Goal: Task Accomplishment & Management: Use online tool/utility

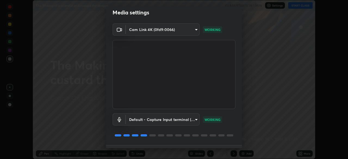
scroll to position [13, 0]
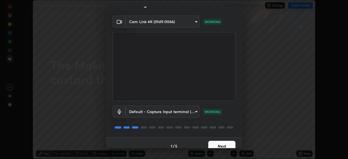
click at [225, 144] on button "Next" at bounding box center [221, 146] width 27 height 11
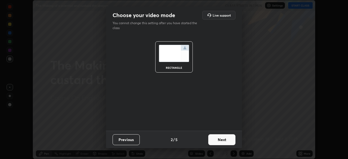
scroll to position [0, 0]
click at [222, 139] on button "Next" at bounding box center [221, 139] width 27 height 11
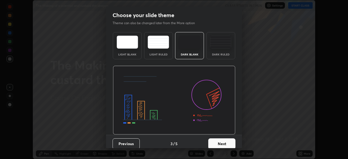
click at [220, 141] on button "Next" at bounding box center [221, 143] width 27 height 11
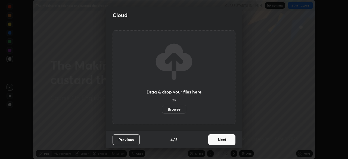
click at [218, 141] on button "Next" at bounding box center [221, 139] width 27 height 11
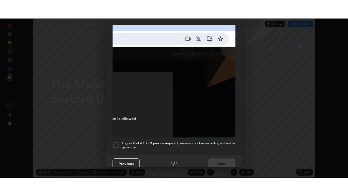
scroll to position [130, 0]
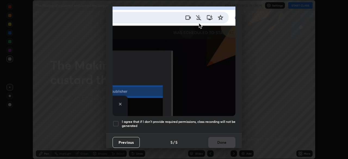
click at [191, 120] on h5 "I agree that if I don't provide required permissions, class recording will not …" at bounding box center [179, 124] width 114 height 8
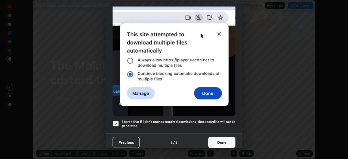
click at [219, 139] on button "Done" at bounding box center [221, 142] width 27 height 11
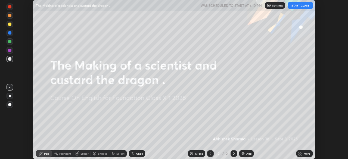
click at [297, 7] on button "START CLASS" at bounding box center [300, 5] width 24 height 7
click at [301, 153] on icon at bounding box center [300, 152] width 1 height 1
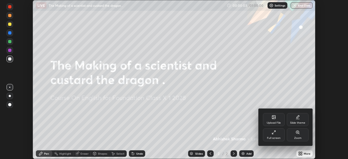
click at [274, 121] on div "Upload File" at bounding box center [273, 122] width 14 height 3
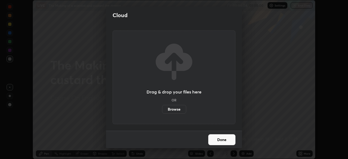
click at [178, 110] on label "Browse" at bounding box center [174, 109] width 24 height 9
click at [162, 110] on input "Browse" at bounding box center [162, 109] width 0 height 9
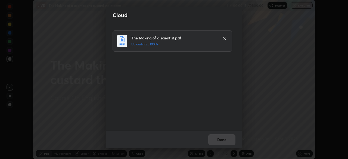
click at [219, 139] on div "Done" at bounding box center [174, 139] width 136 height 17
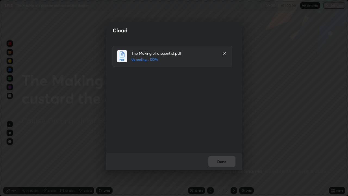
scroll to position [196, 348]
click at [219, 159] on button "Done" at bounding box center [221, 161] width 27 height 11
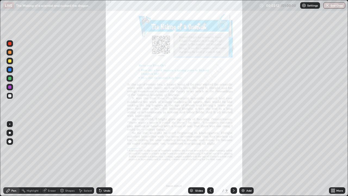
click at [197, 159] on div "Slides" at bounding box center [199, 190] width 8 height 3
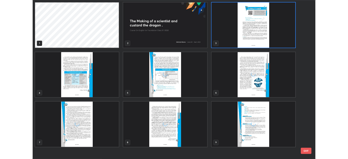
scroll to position [193, 344]
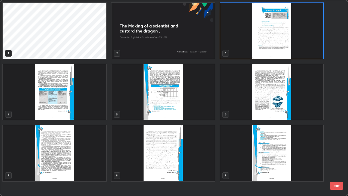
click at [51, 148] on img "grid" at bounding box center [54, 153] width 103 height 56
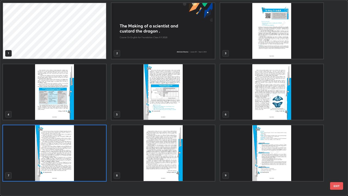
click at [52, 147] on img "grid" at bounding box center [54, 153] width 103 height 56
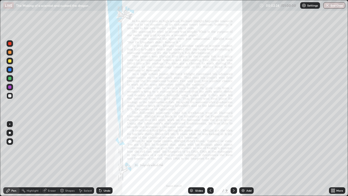
click at [333, 159] on icon at bounding box center [333, 189] width 1 height 1
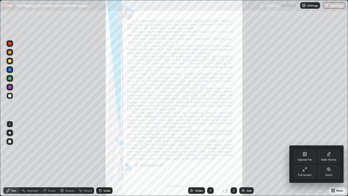
click at [329, 159] on icon at bounding box center [329, 170] width 1 height 1
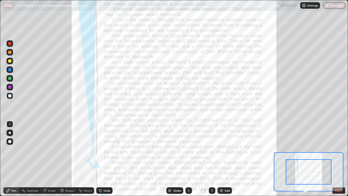
click at [326, 159] on icon at bounding box center [326, 189] width 0 height 1
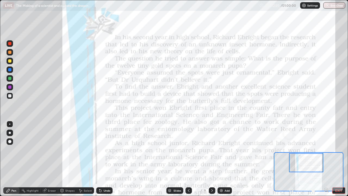
click at [291, 159] on icon at bounding box center [290, 189] width 1 height 0
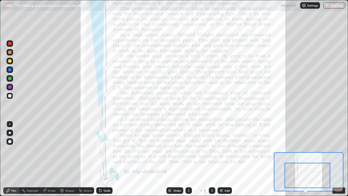
click at [11, 43] on div at bounding box center [9, 43] width 3 height 3
click at [211, 159] on icon at bounding box center [212, 190] width 4 height 4
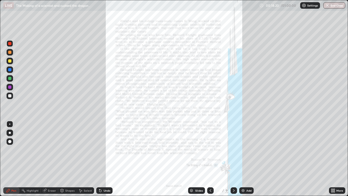
click at [332, 159] on icon at bounding box center [331, 190] width 1 height 1
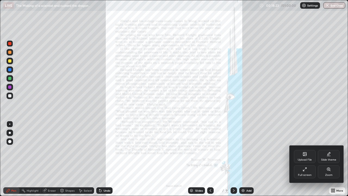
click at [327, 159] on icon at bounding box center [328, 168] width 3 height 3
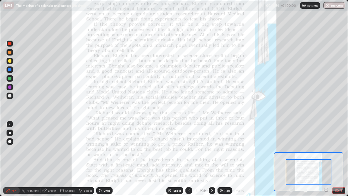
click at [326, 159] on icon at bounding box center [325, 189] width 1 height 0
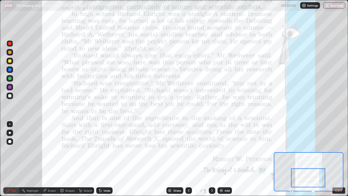
click at [212, 159] on icon at bounding box center [212, 190] width 4 height 4
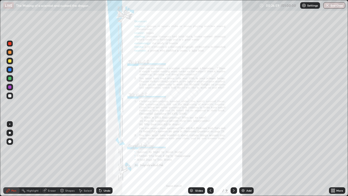
click at [234, 159] on icon at bounding box center [234, 190] width 2 height 3
click at [332, 159] on icon at bounding box center [331, 190] width 1 height 1
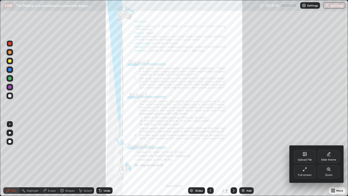
click at [304, 159] on icon at bounding box center [304, 169] width 4 height 4
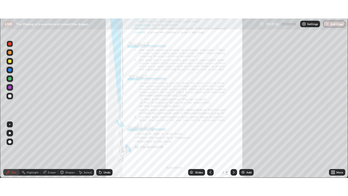
scroll to position [27003, 26814]
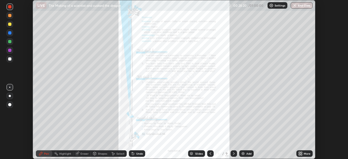
click at [301, 152] on icon at bounding box center [300, 152] width 1 height 1
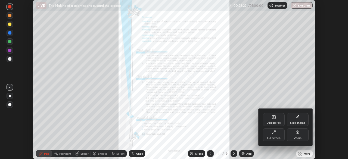
click at [273, 121] on div "Upload File" at bounding box center [274, 119] width 22 height 13
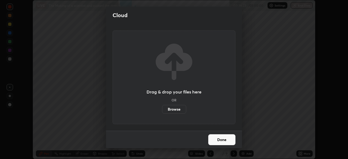
click at [176, 108] on label "Browse" at bounding box center [174, 109] width 24 height 9
click at [162, 108] on input "Browse" at bounding box center [162, 109] width 0 height 9
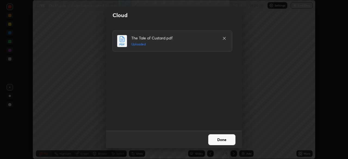
click at [218, 141] on button "Done" at bounding box center [221, 139] width 27 height 11
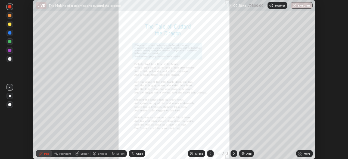
click at [300, 153] on icon at bounding box center [300, 153] width 4 height 4
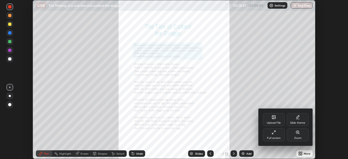
click at [297, 132] on icon at bounding box center [297, 132] width 3 height 3
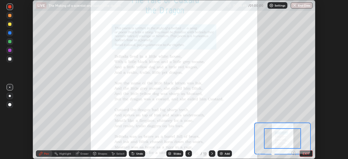
click at [293, 153] on icon at bounding box center [293, 153] width 1 height 0
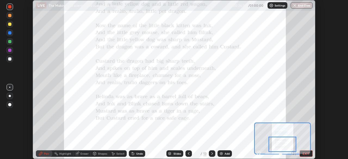
click at [211, 154] on icon at bounding box center [212, 153] width 4 height 4
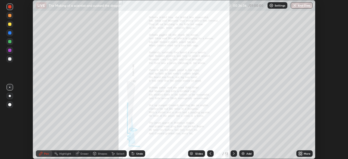
click at [300, 154] on icon at bounding box center [300, 153] width 4 height 4
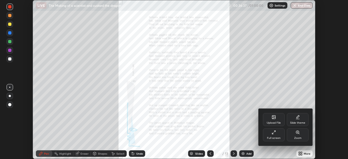
click at [297, 134] on icon at bounding box center [297, 132] width 4 height 4
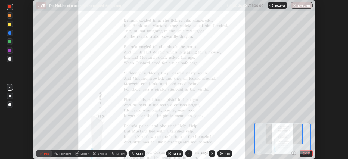
click at [295, 154] on icon at bounding box center [294, 154] width 1 height 1
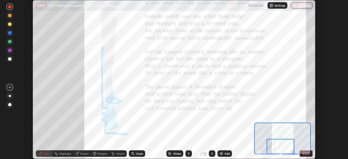
click at [211, 153] on icon at bounding box center [212, 153] width 4 height 4
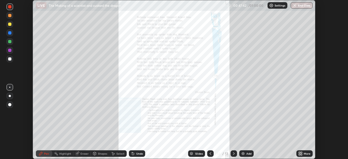
click at [300, 153] on icon at bounding box center [300, 153] width 4 height 4
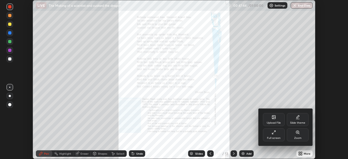
click at [276, 136] on div "Full screen" at bounding box center [274, 134] width 22 height 13
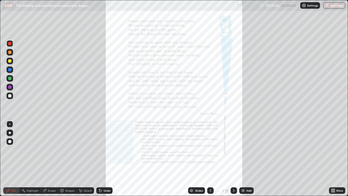
scroll to position [196, 348]
click at [332, 159] on icon at bounding box center [331, 190] width 1 height 1
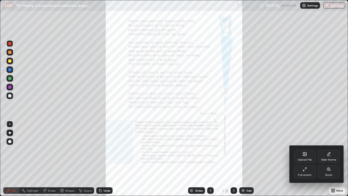
click at [328, 159] on icon at bounding box center [328, 169] width 4 height 4
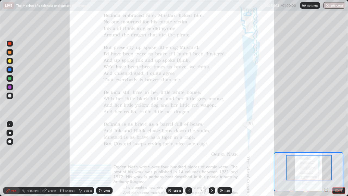
click at [178, 159] on div "Slides" at bounding box center [177, 190] width 8 height 3
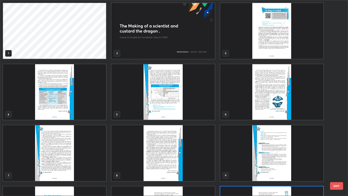
scroll to position [193, 344]
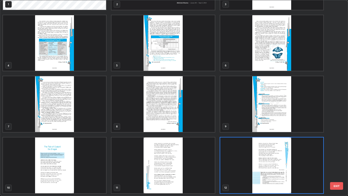
click at [264, 159] on img "grid" at bounding box center [271, 165] width 103 height 56
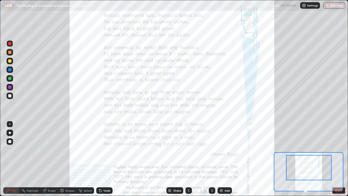
click at [334, 159] on button "EXIT" at bounding box center [338, 190] width 13 height 7
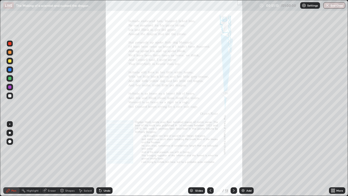
click at [335, 6] on button "End Class" at bounding box center [334, 5] width 22 height 7
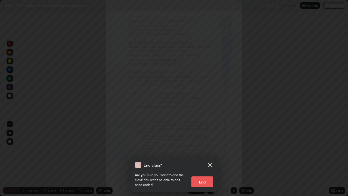
click at [202, 159] on button "End" at bounding box center [202, 181] width 22 height 11
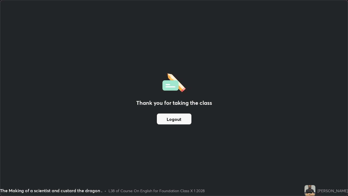
click at [173, 118] on button "Logout" at bounding box center [174, 118] width 34 height 11
